Goal: Task Accomplishment & Management: Use online tool/utility

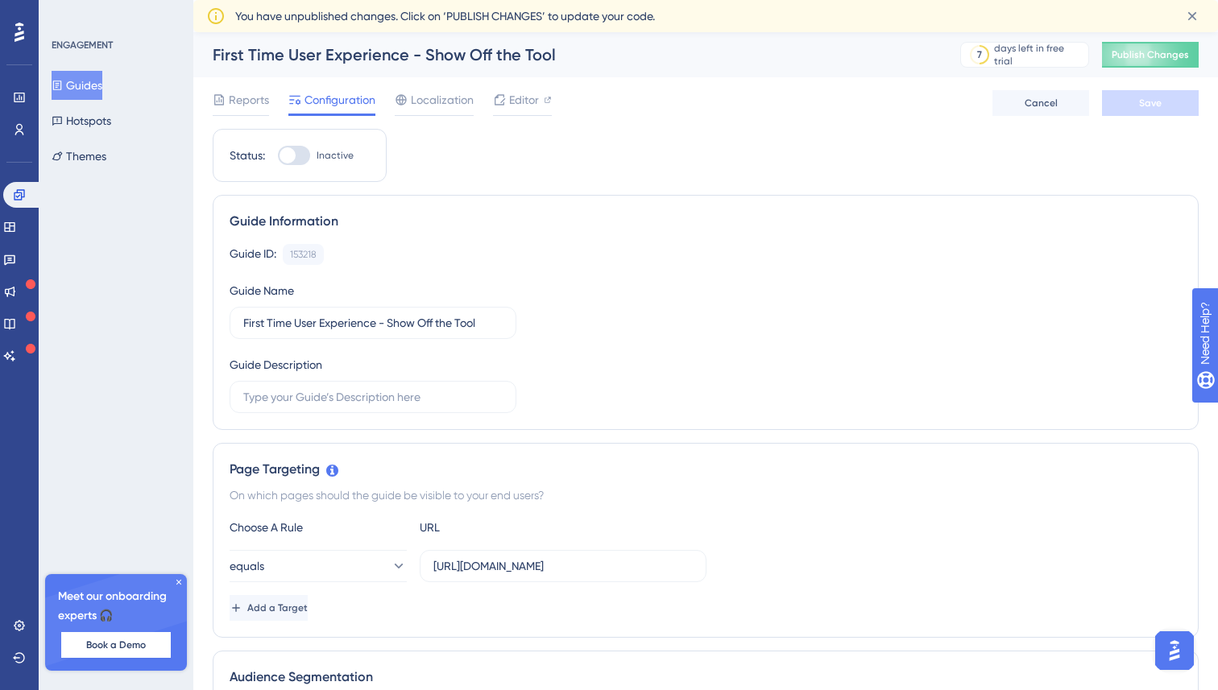
click at [82, 81] on button "Guides" at bounding box center [77, 85] width 51 height 29
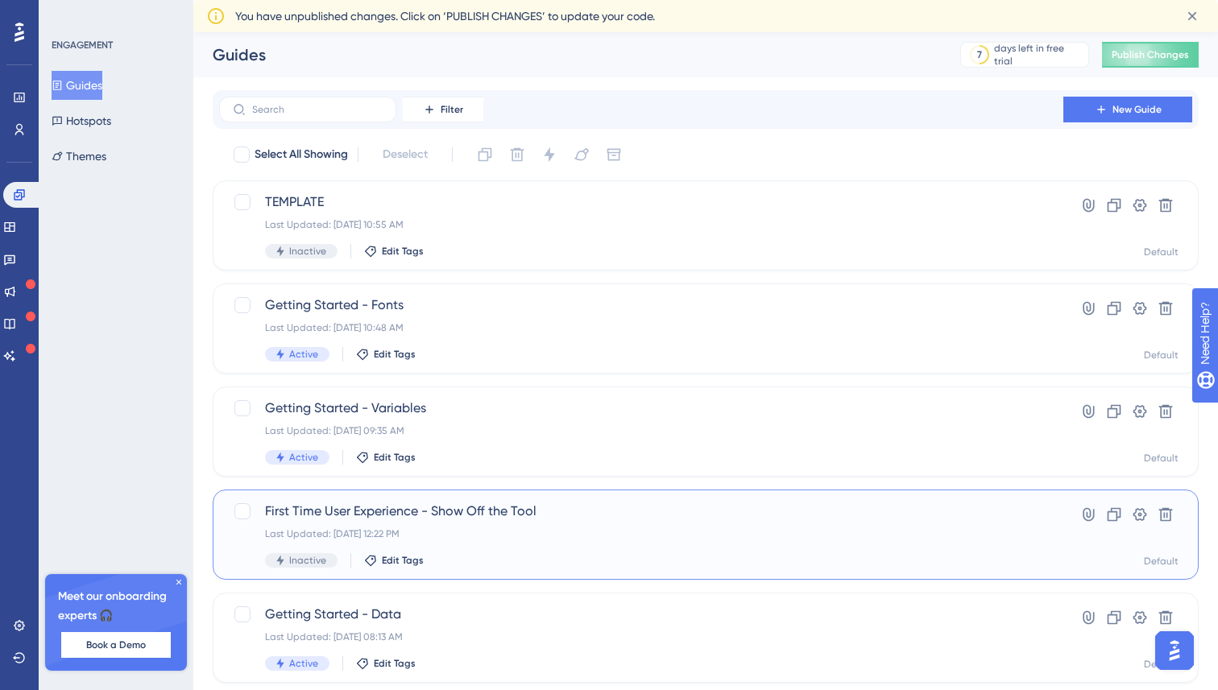
click at [576, 545] on div "First Time User Experience - Show Off the Tool Last Updated: [DATE] 12:22 PM In…" at bounding box center [641, 535] width 752 height 66
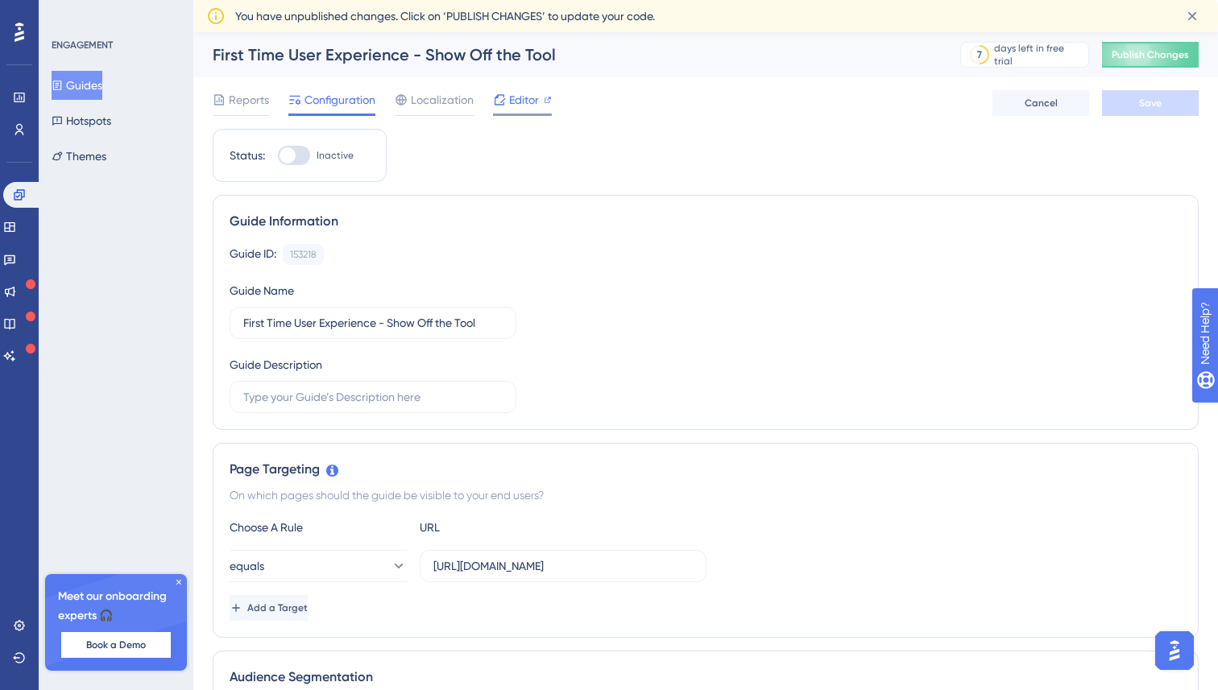
click at [523, 90] on span "Editor" at bounding box center [524, 99] width 30 height 19
click at [831, 97] on div "Reports Configuration Localization Editor Cancel Save" at bounding box center [706, 103] width 986 height 52
